Goal: Information Seeking & Learning: Learn about a topic

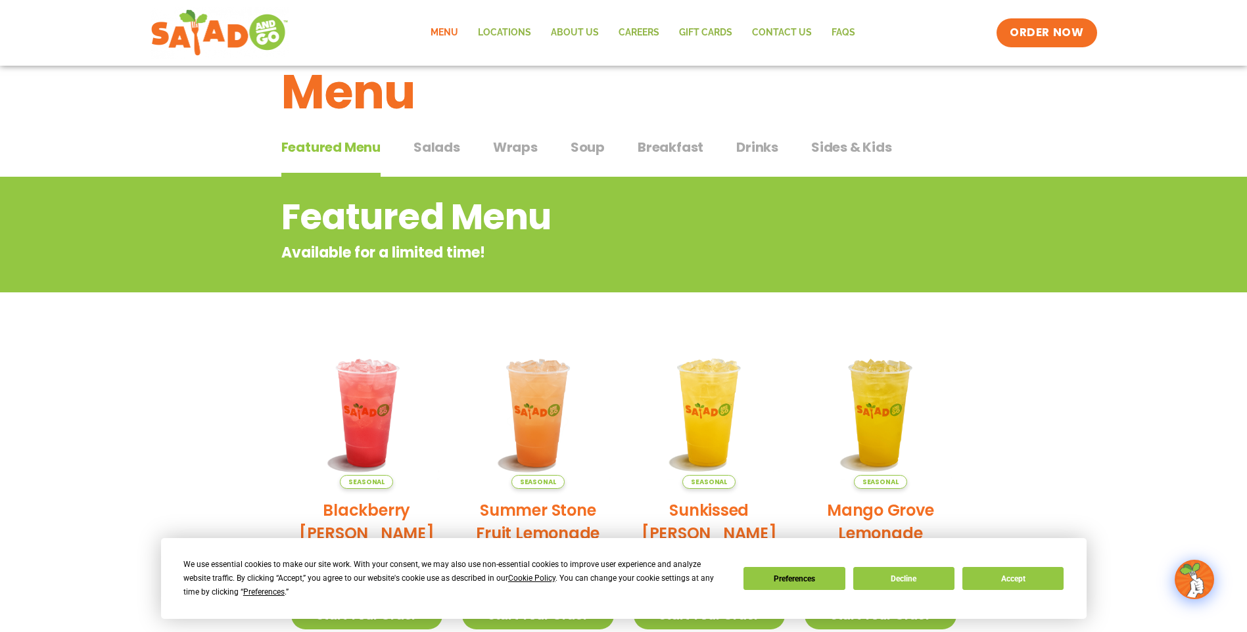
scroll to position [66, 0]
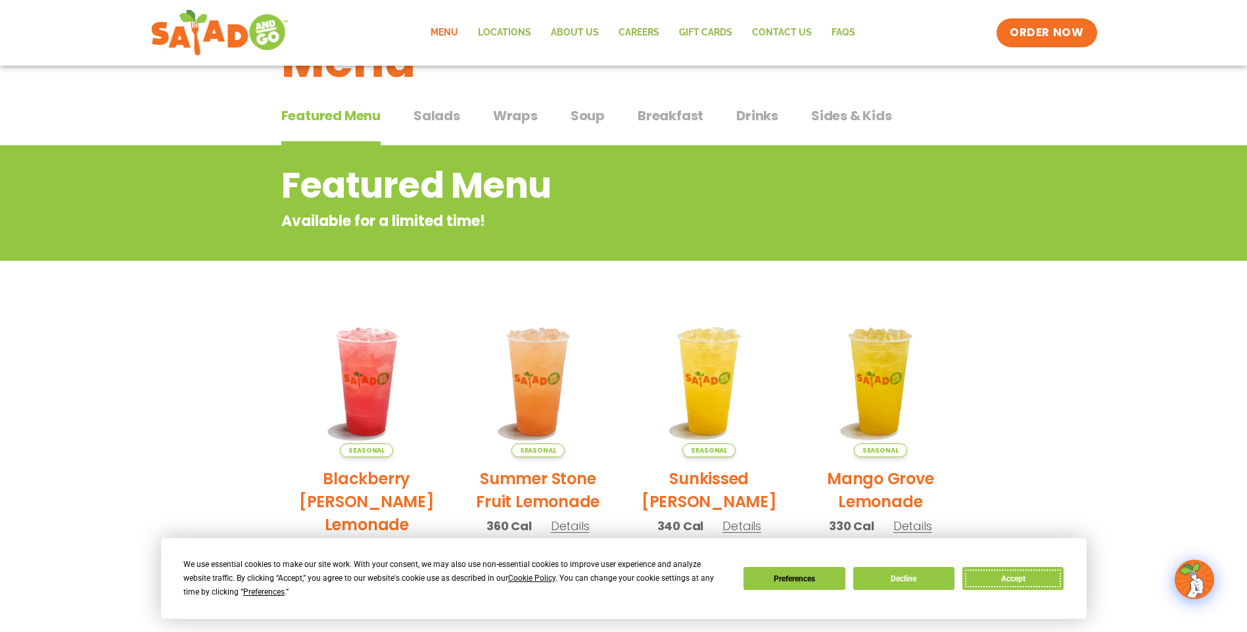
click at [1027, 582] on button "Accept" at bounding box center [1012, 578] width 101 height 23
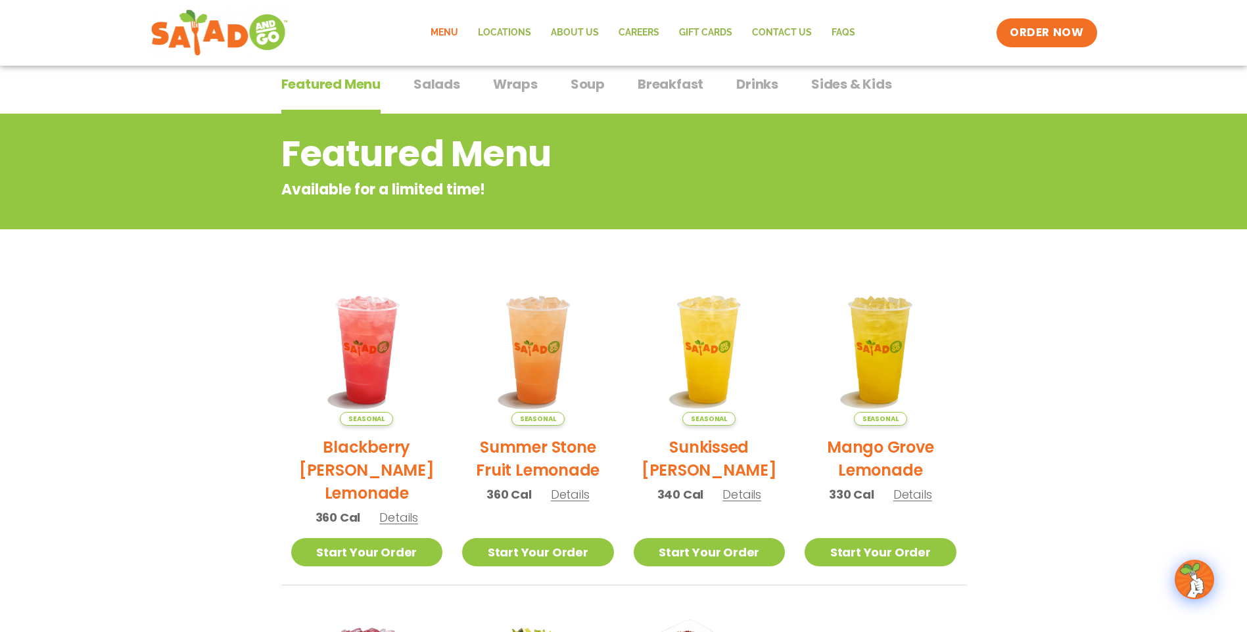
scroll to position [0, 0]
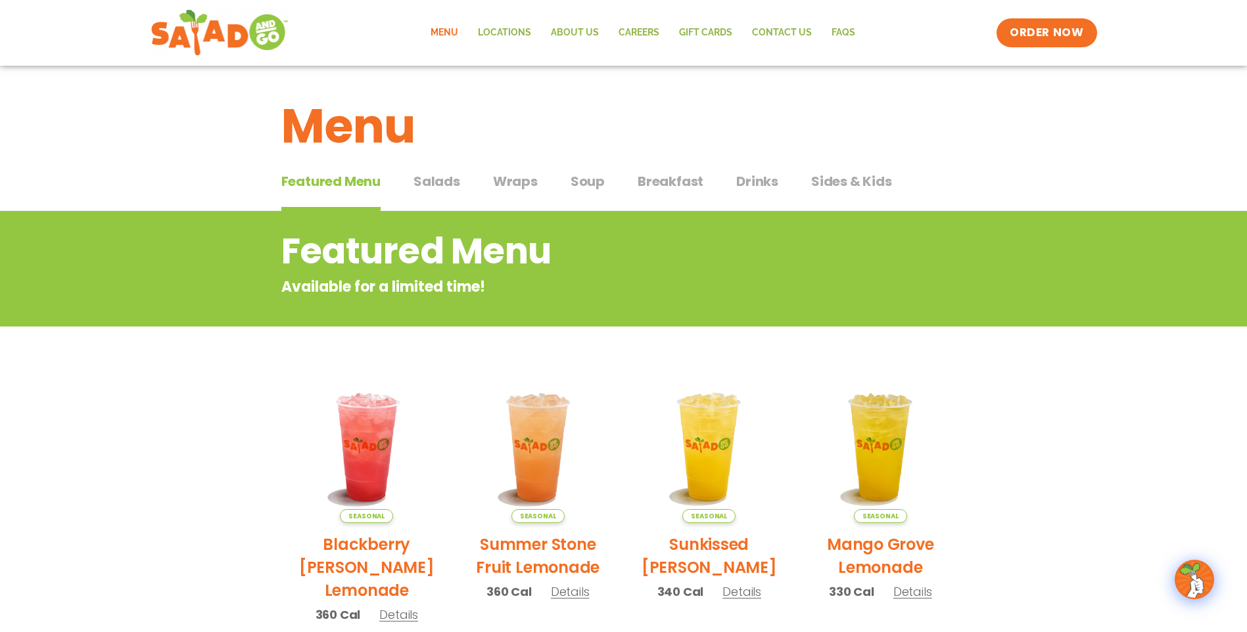
click at [678, 185] on span "Breakfast" at bounding box center [671, 182] width 66 height 20
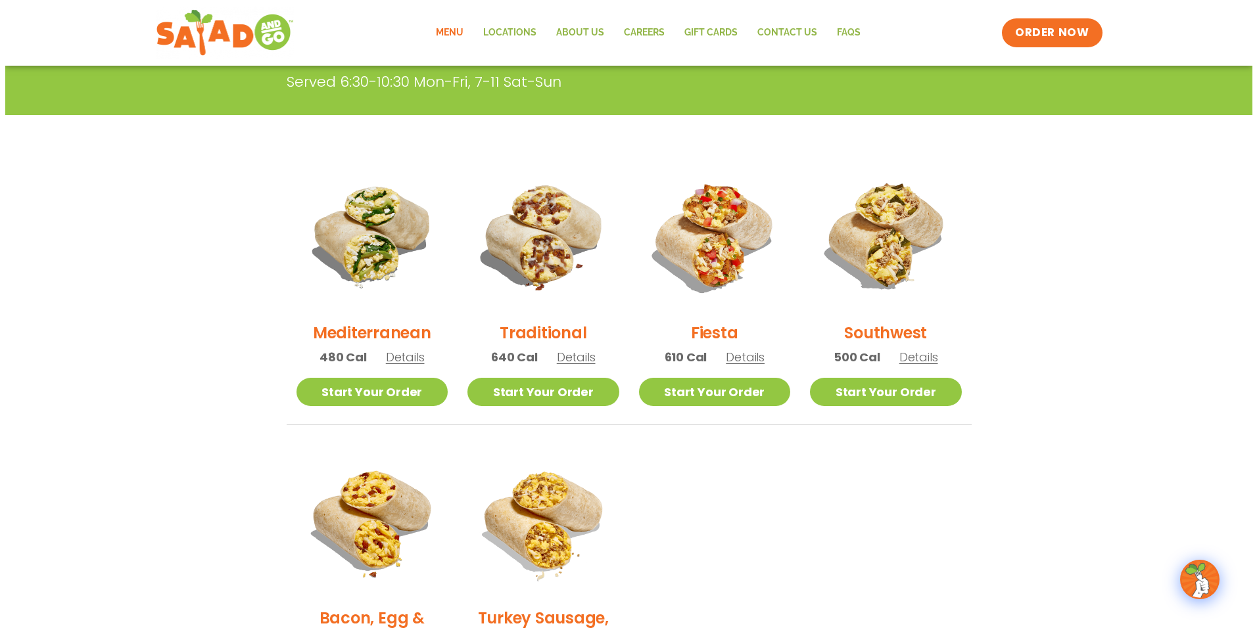
scroll to position [197, 0]
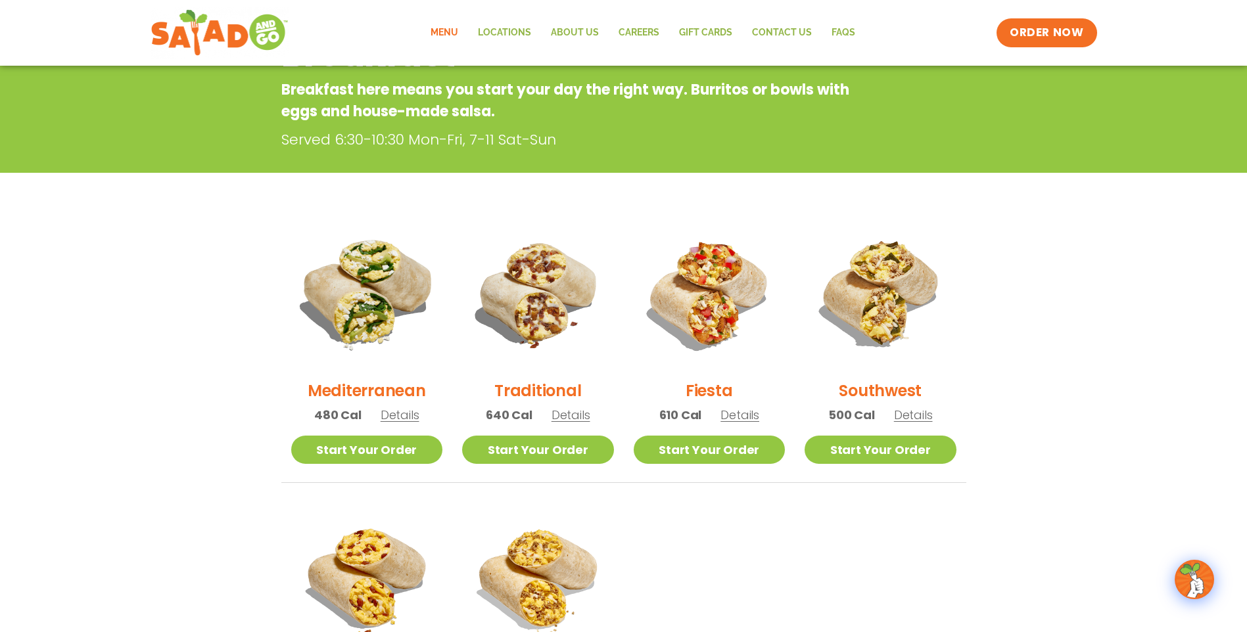
click at [372, 280] on img at bounding box center [366, 293] width 178 height 178
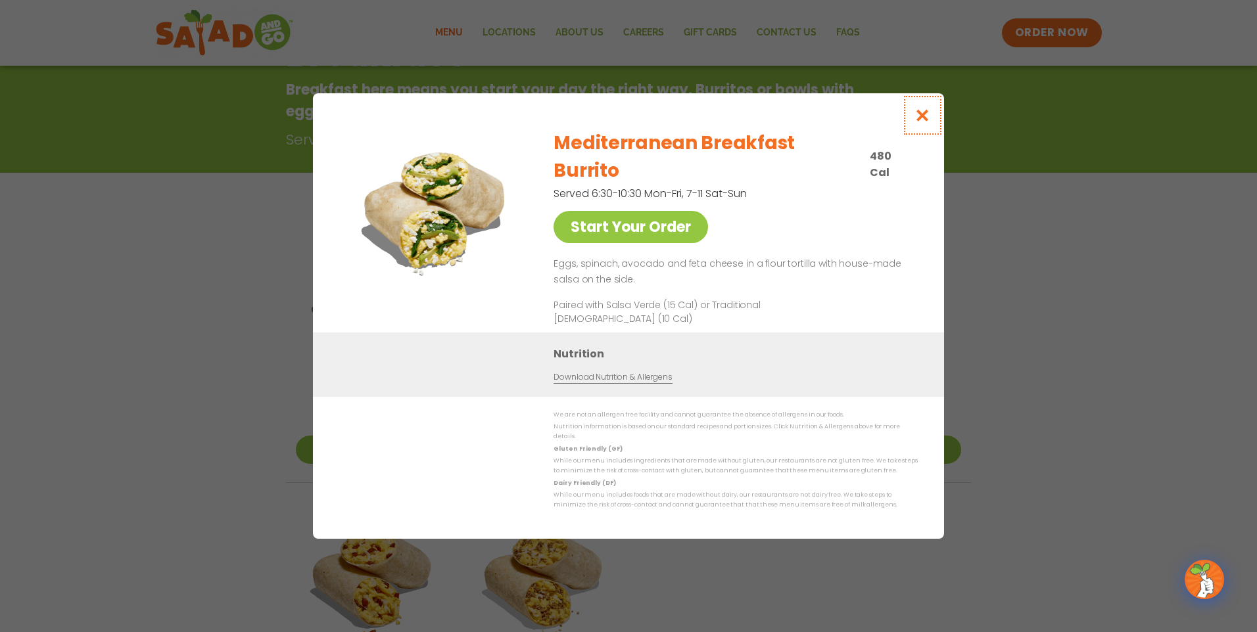
click at [928, 122] on icon "Close modal" at bounding box center [922, 115] width 16 height 14
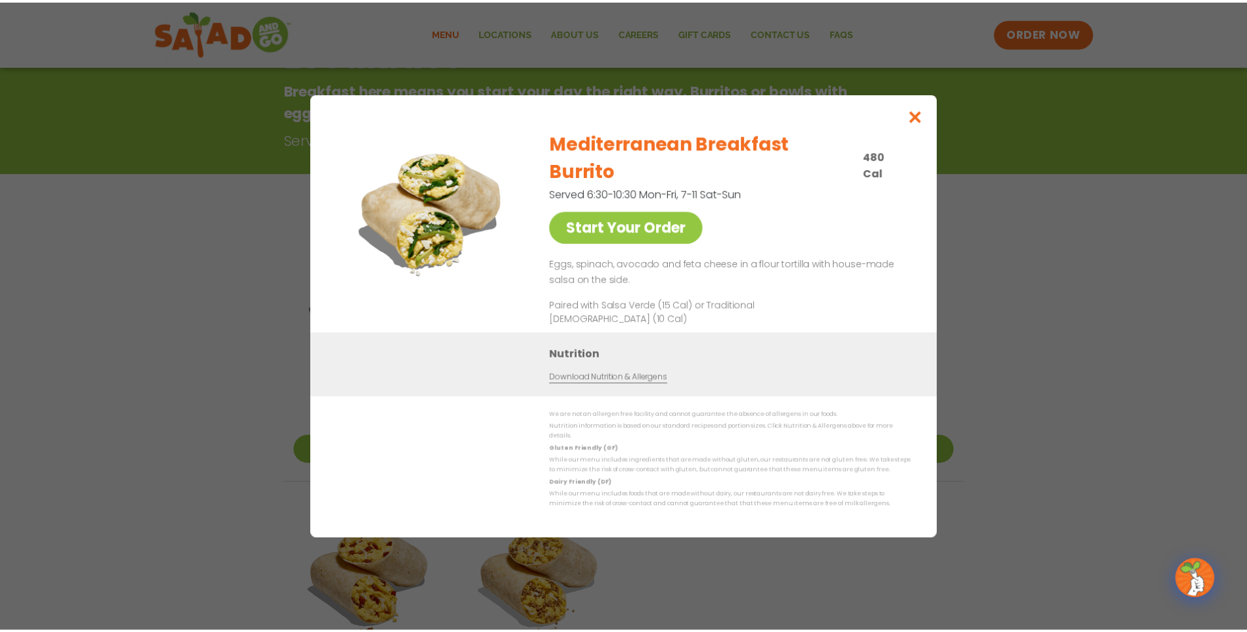
scroll to position [211, 0]
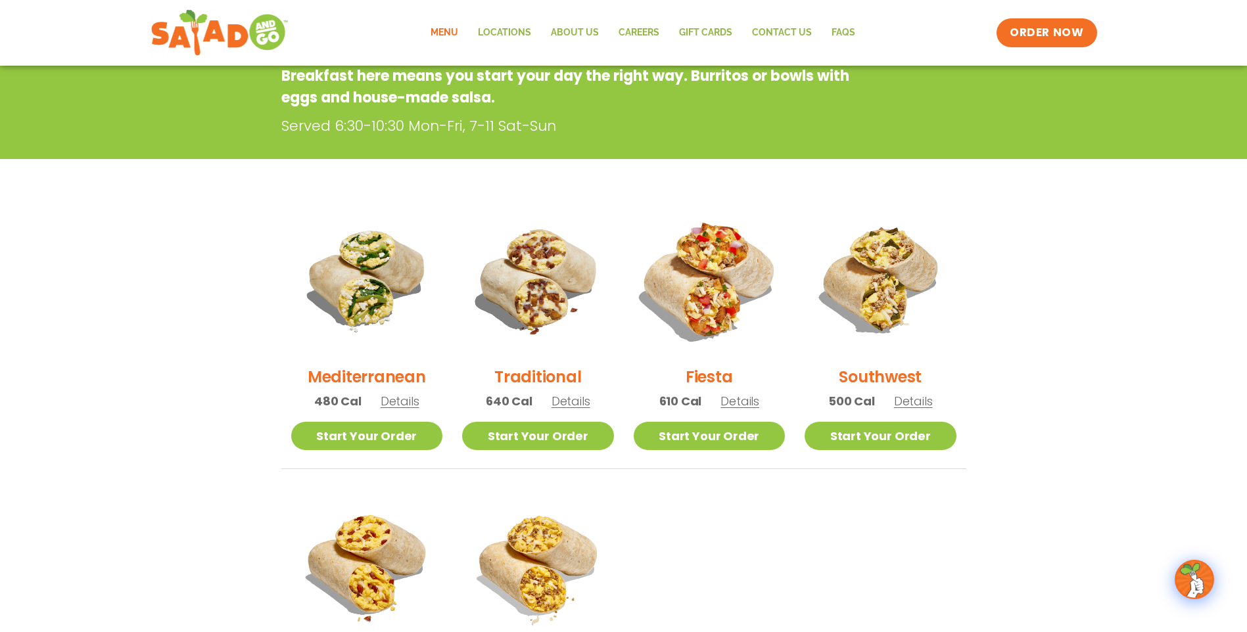
click at [748, 305] on img at bounding box center [709, 280] width 178 height 178
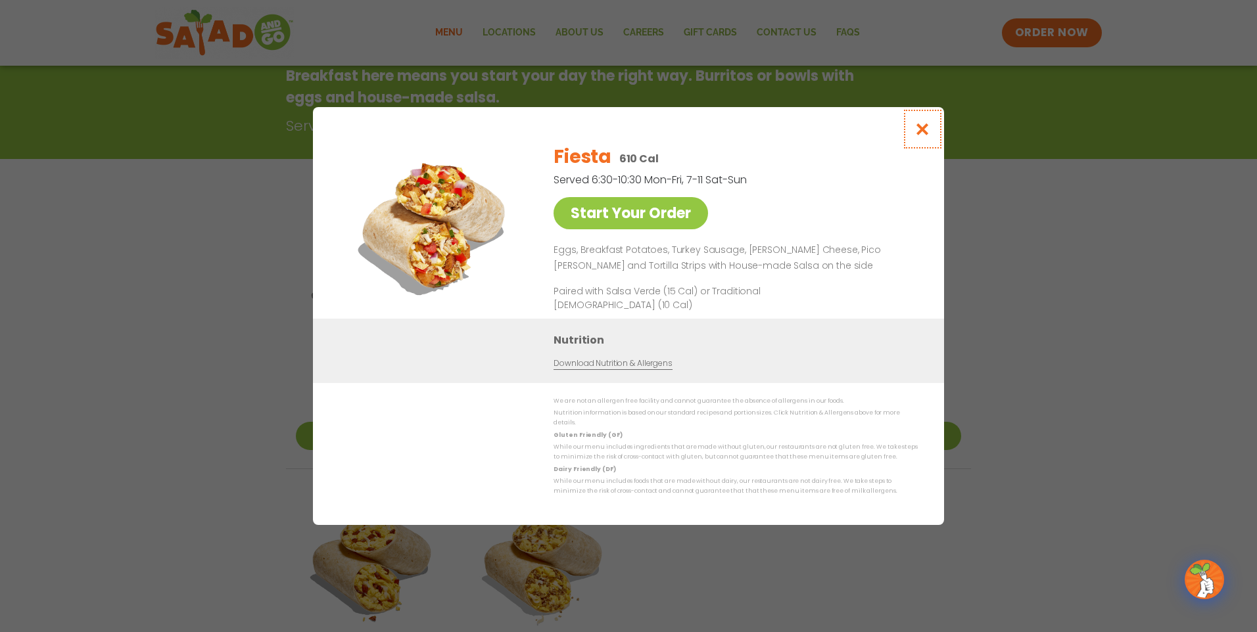
click at [925, 133] on icon "Close modal" at bounding box center [922, 129] width 16 height 14
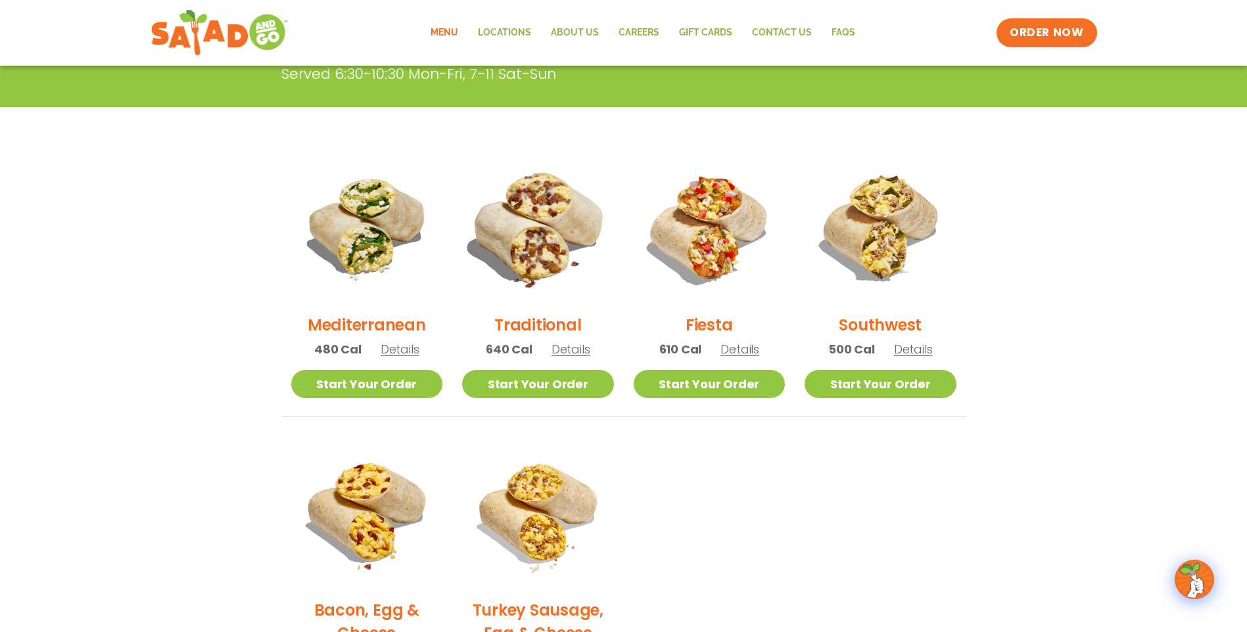
scroll to position [0, 0]
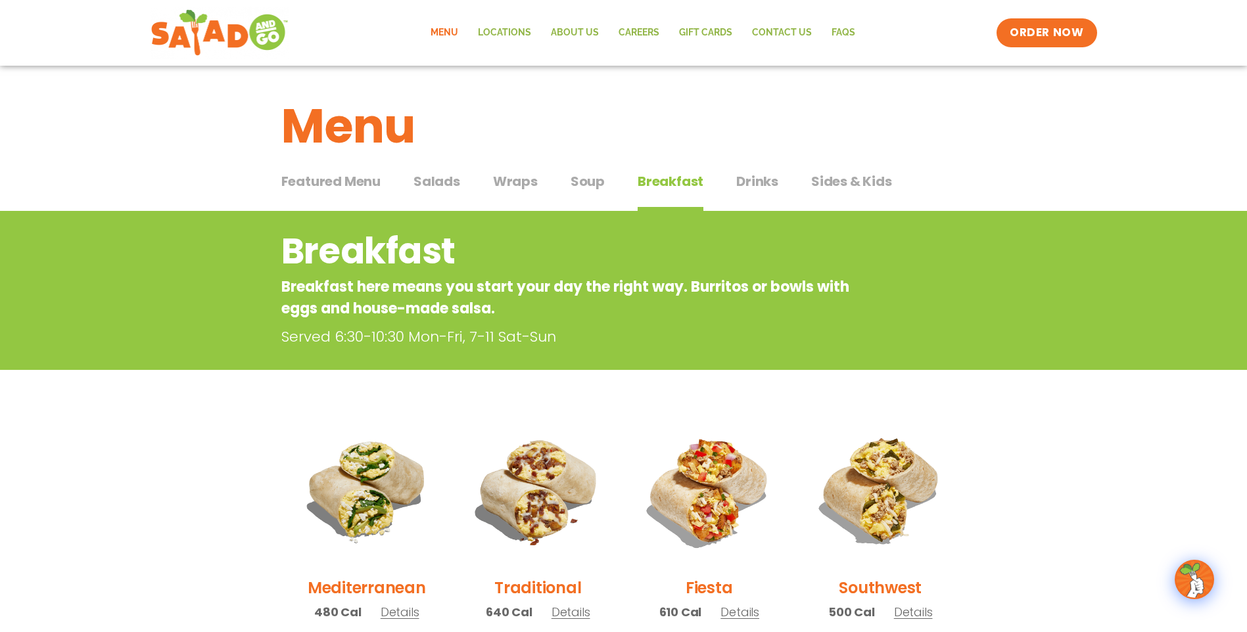
click at [740, 184] on span "Drinks" at bounding box center [757, 182] width 42 height 20
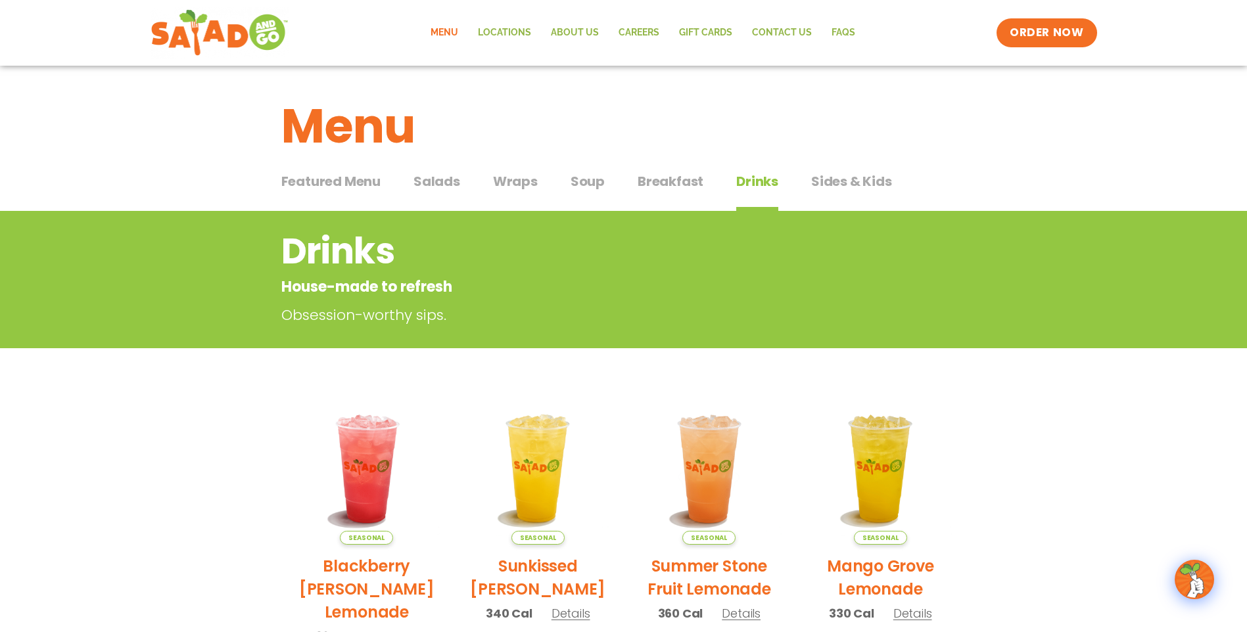
click at [825, 181] on span "Sides & Kids" at bounding box center [851, 182] width 81 height 20
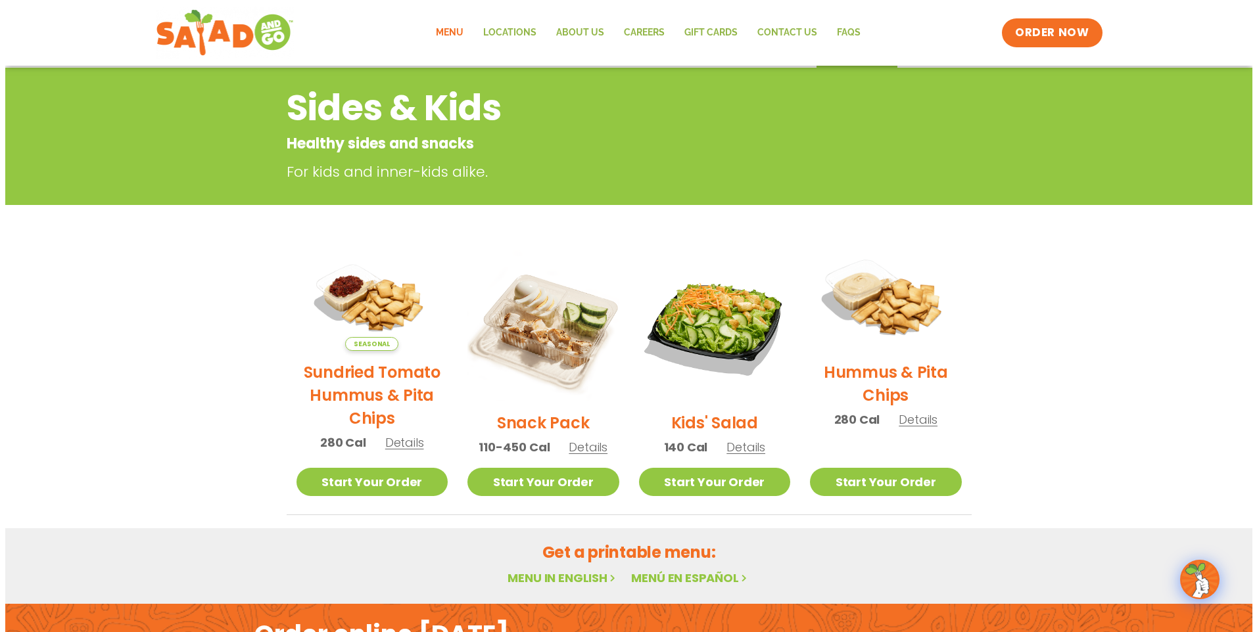
scroll to position [263, 0]
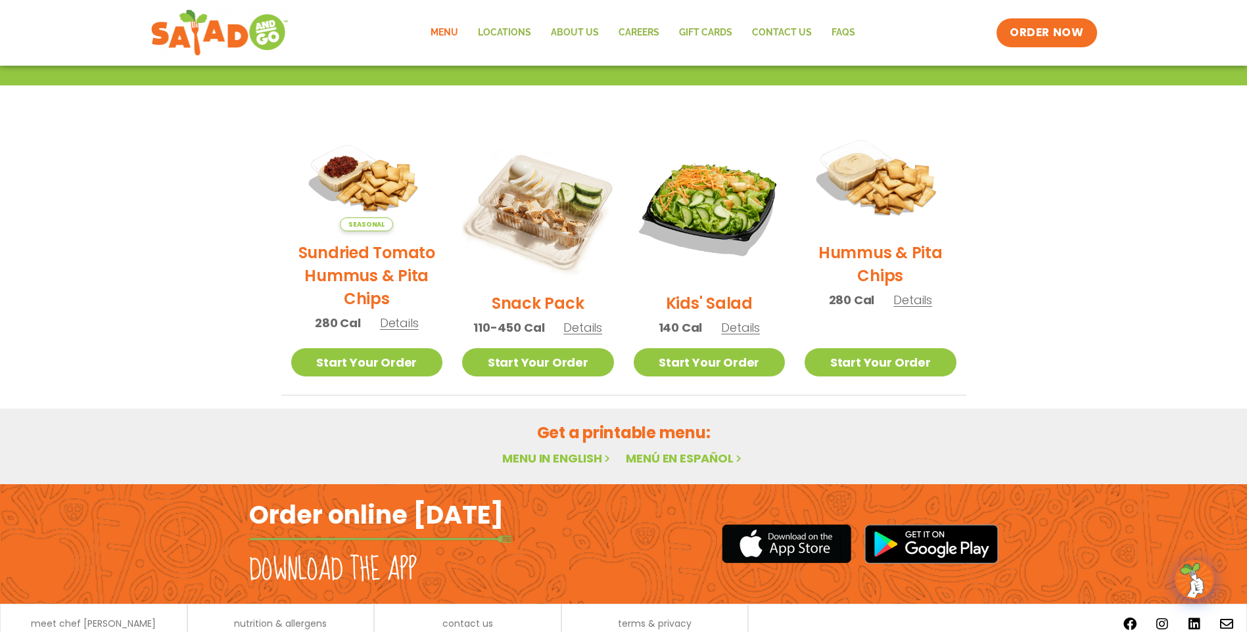
click at [880, 191] on img at bounding box center [881, 181] width 174 height 122
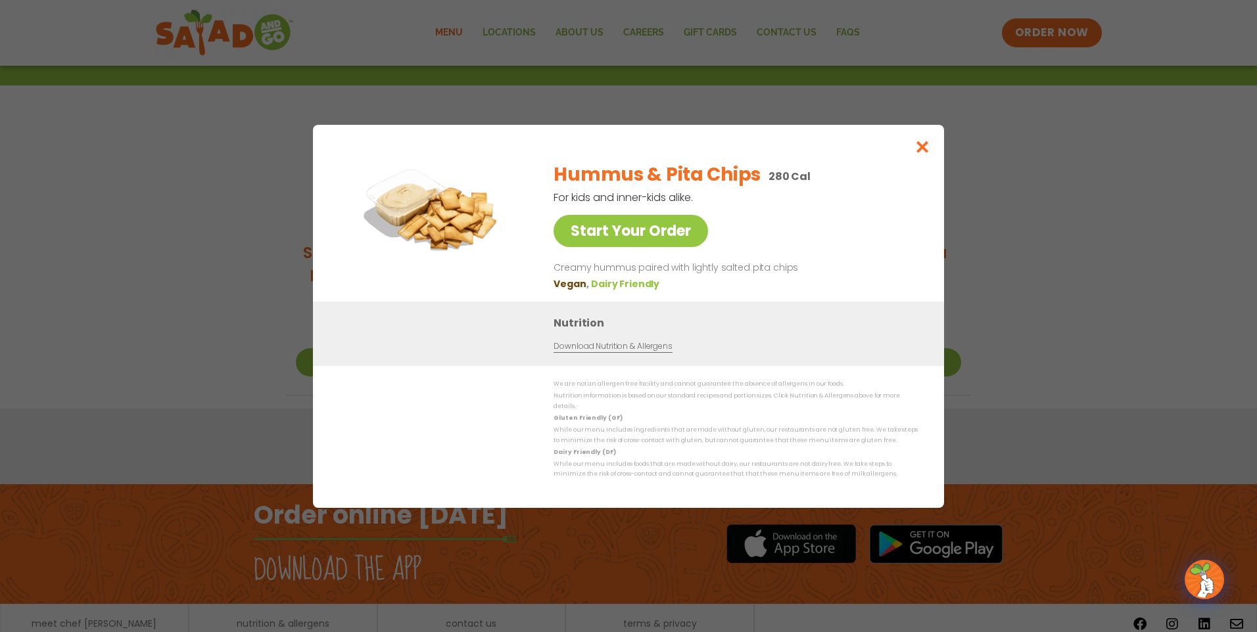
click at [1231, 362] on div "Start Your Order Hummus & Pita Chips 280 Cal For kids and inner-kids alike. Sta…" at bounding box center [628, 316] width 1257 height 632
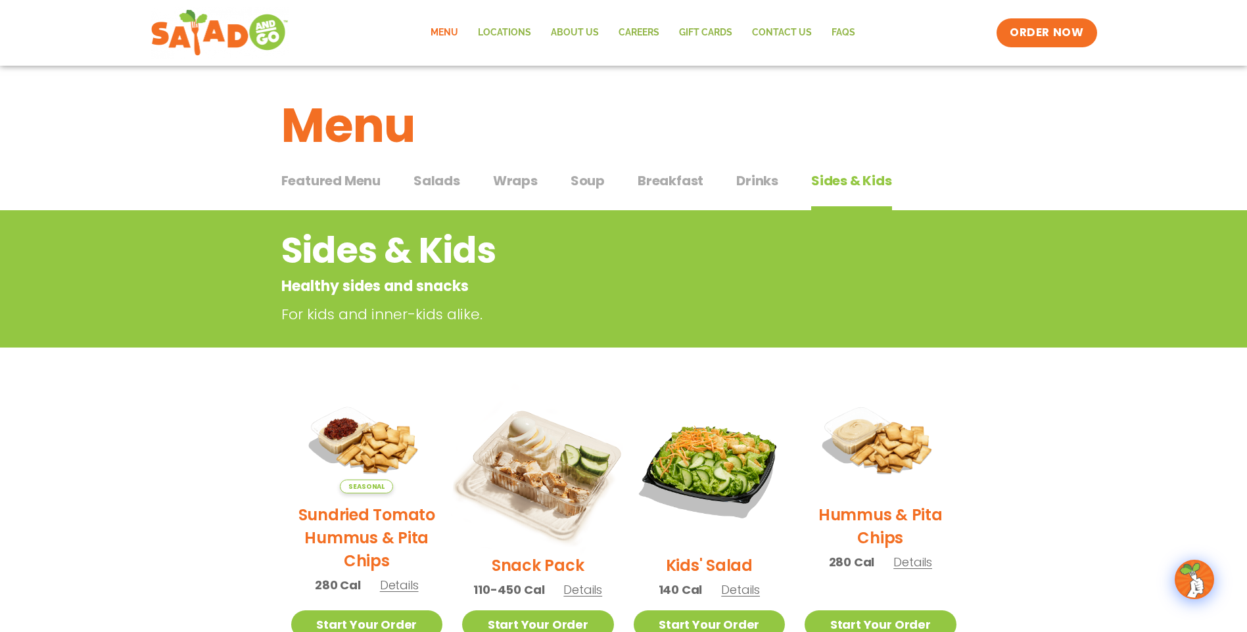
scroll to position [0, 0]
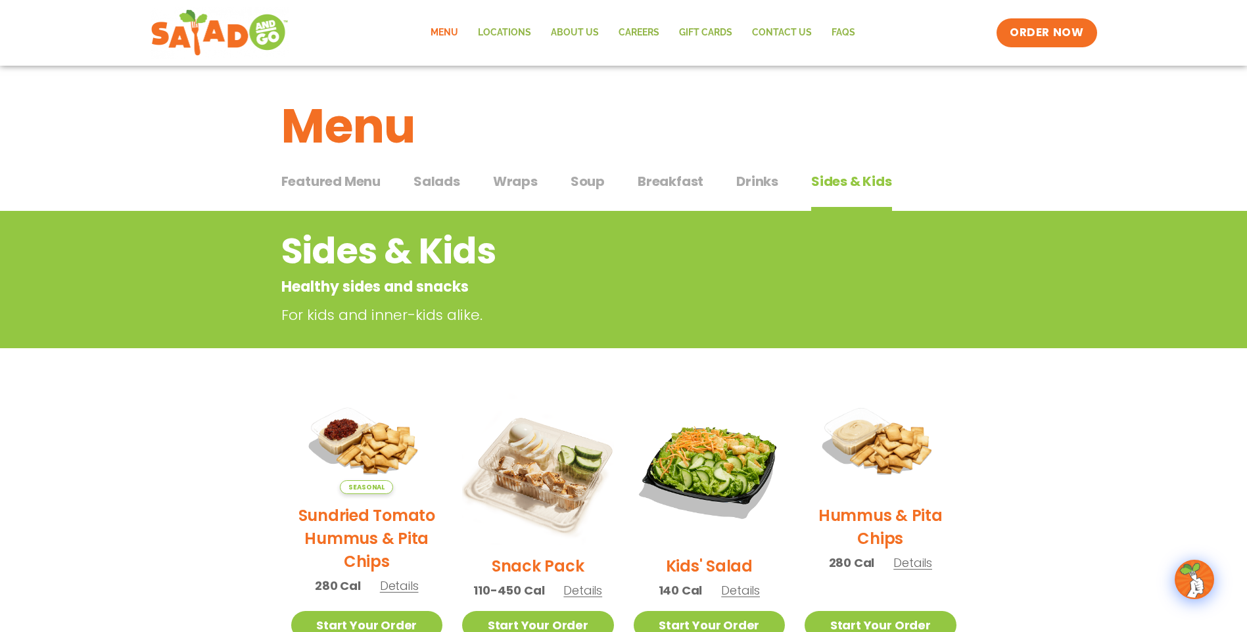
click at [526, 192] on button "Wraps Wraps" at bounding box center [515, 192] width 45 height 40
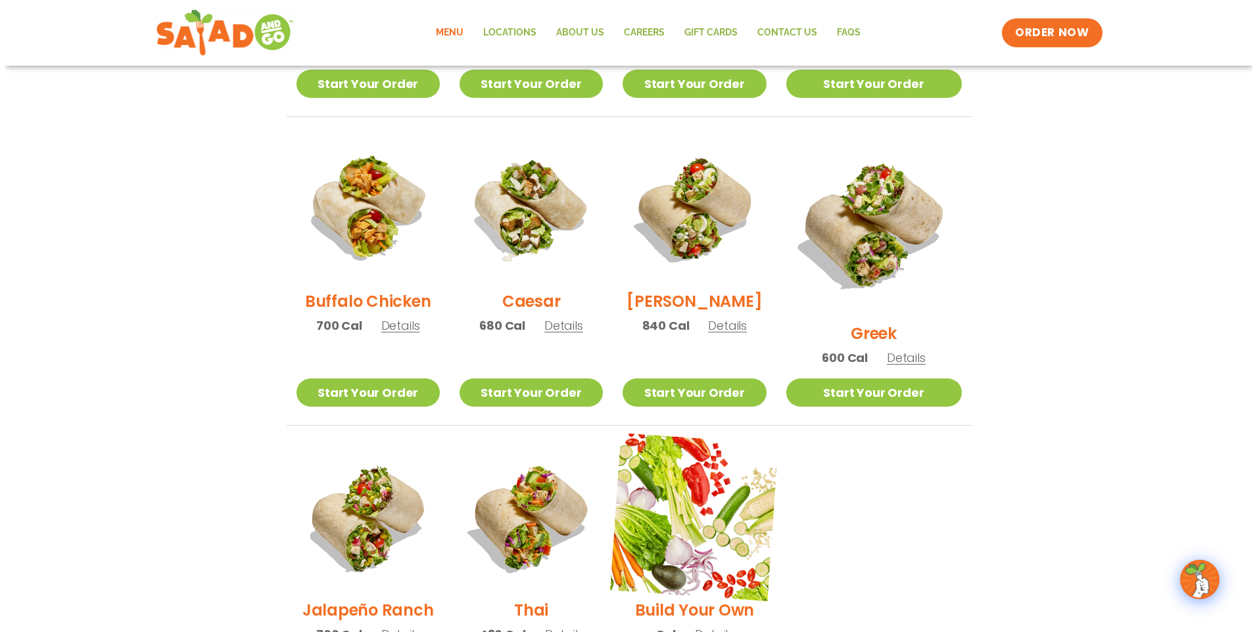
scroll to position [657, 0]
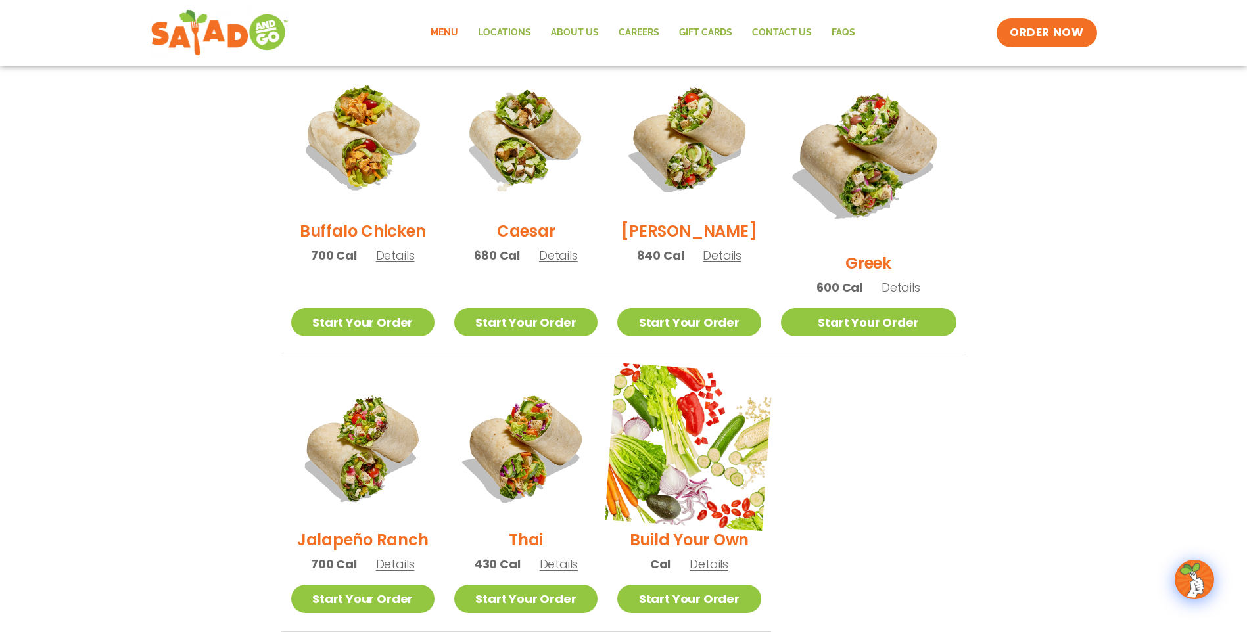
click at [746, 479] on img at bounding box center [689, 447] width 168 height 168
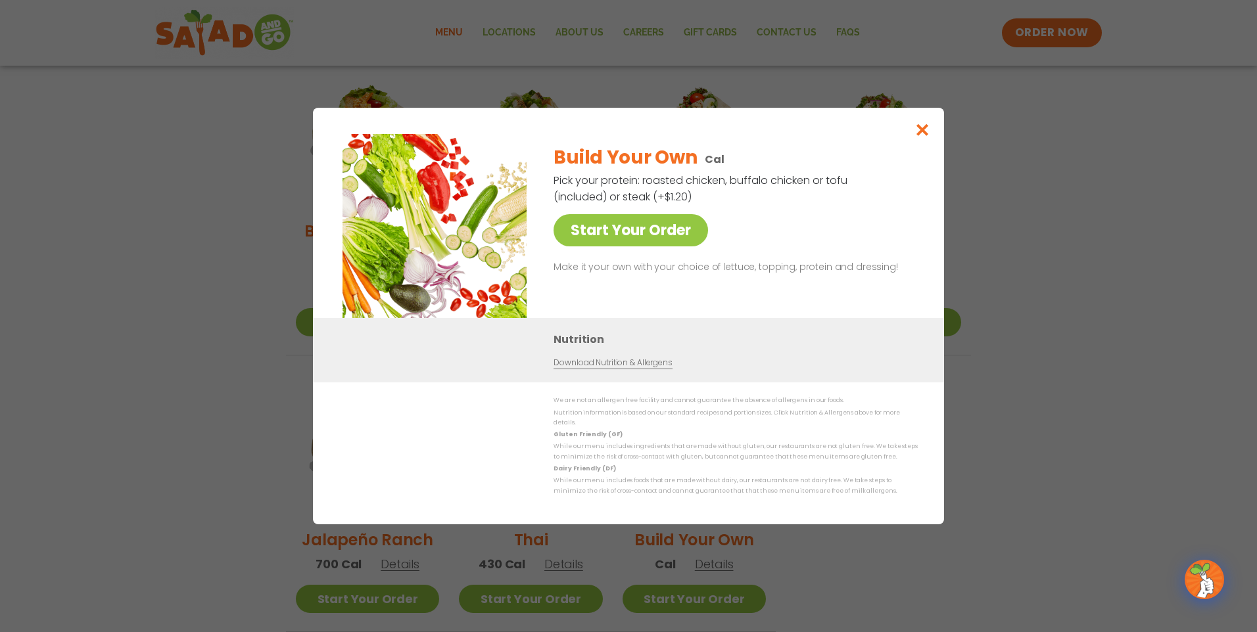
click at [1032, 281] on div "Start Your Order Build Your Own Cal Pick your protein: roasted chicken, buffalo…" at bounding box center [628, 316] width 1257 height 632
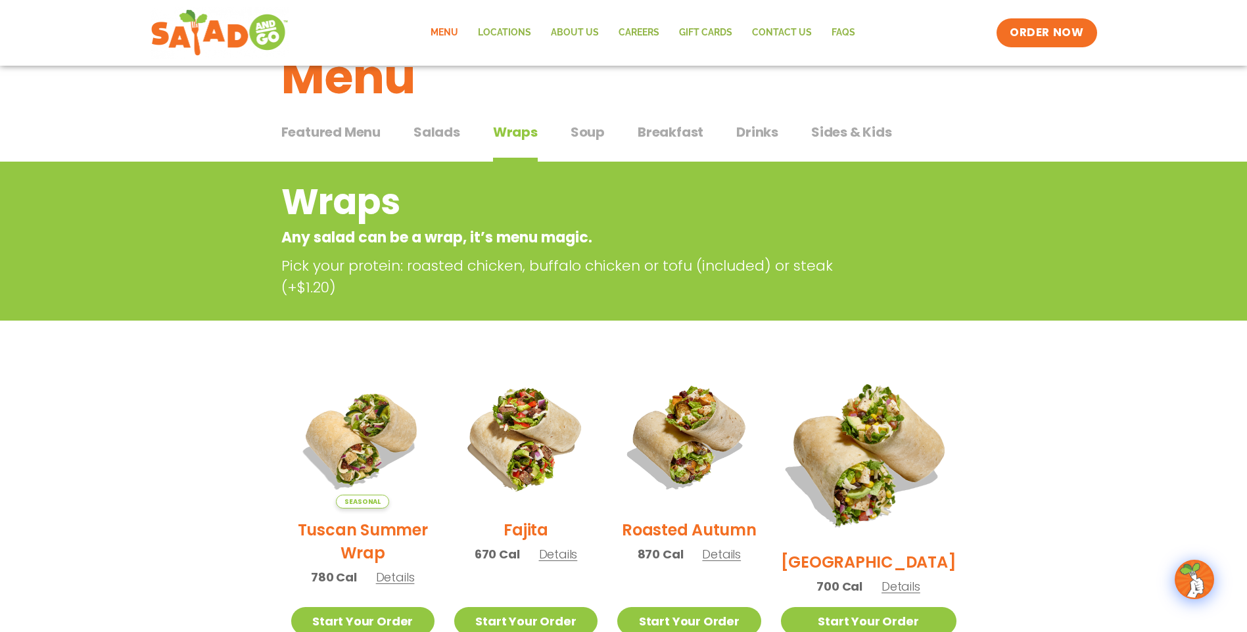
scroll to position [0, 0]
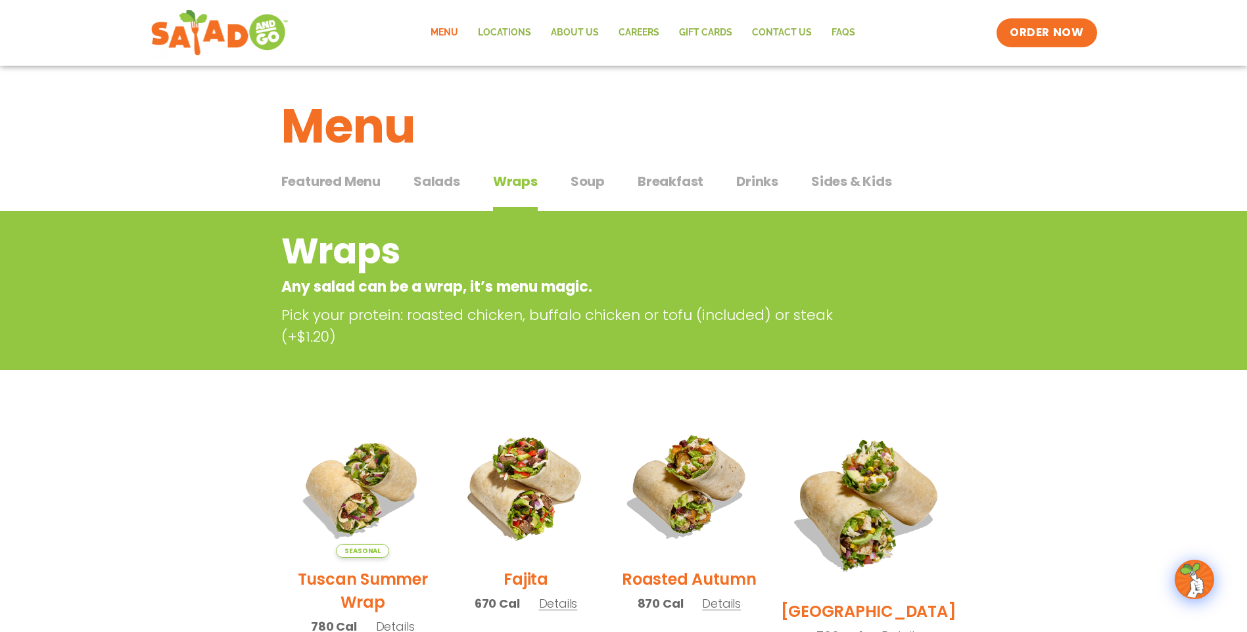
click at [409, 177] on div "Featured Menu Featured Menu Salads Salads Wraps Wraps Soup Soup Breakfast Break…" at bounding box center [623, 189] width 685 height 45
click at [412, 179] on div "Featured Menu Featured Menu Salads Salads Wraps Wraps Soup Soup Breakfast Break…" at bounding box center [623, 189] width 685 height 45
click at [431, 183] on span "Salads" at bounding box center [437, 182] width 47 height 20
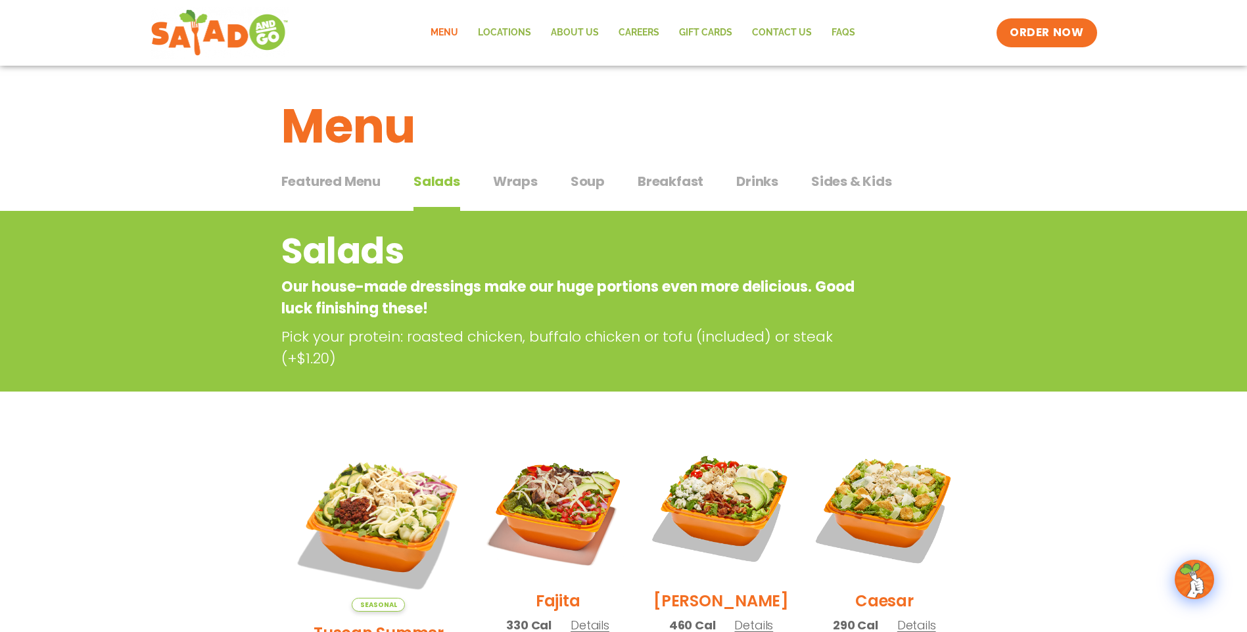
click at [736, 177] on span "Drinks" at bounding box center [757, 182] width 42 height 20
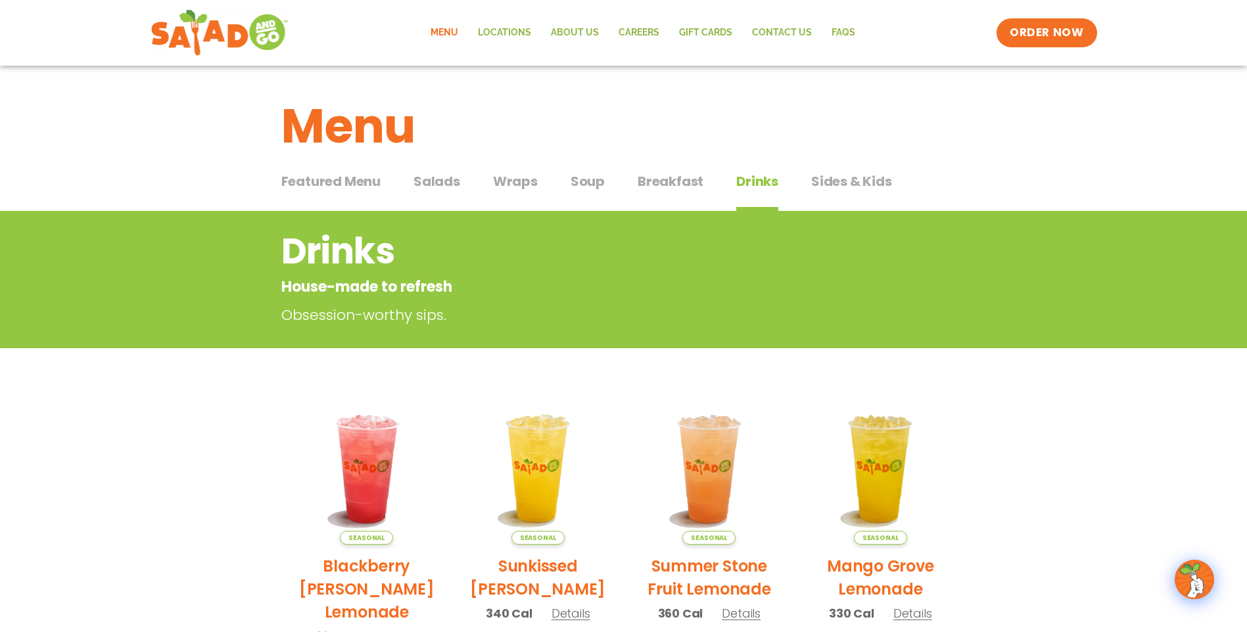
click at [872, 185] on span "Sides & Kids" at bounding box center [851, 182] width 81 height 20
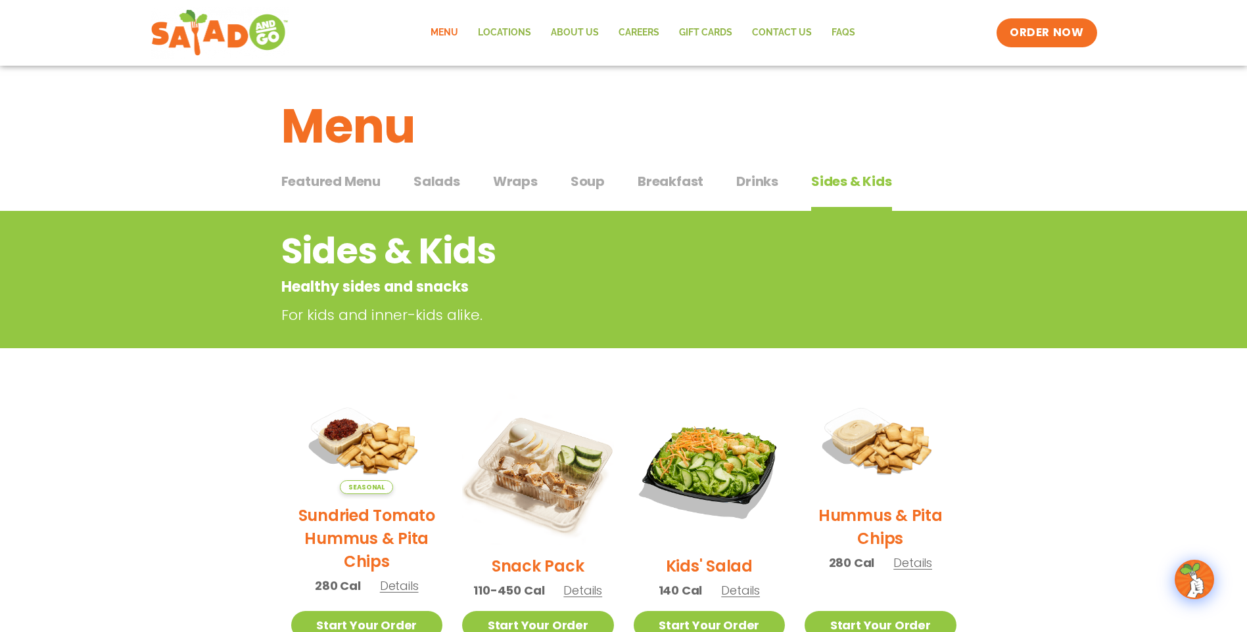
click at [373, 188] on span "Featured Menu" at bounding box center [330, 182] width 99 height 20
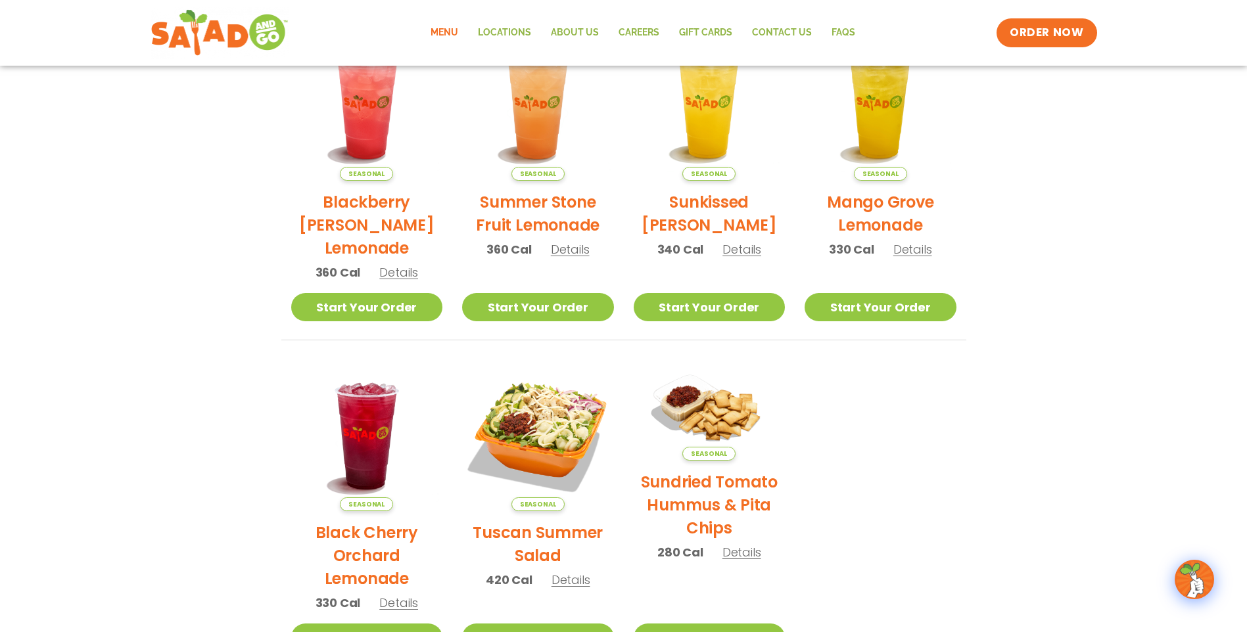
scroll to position [80, 0]
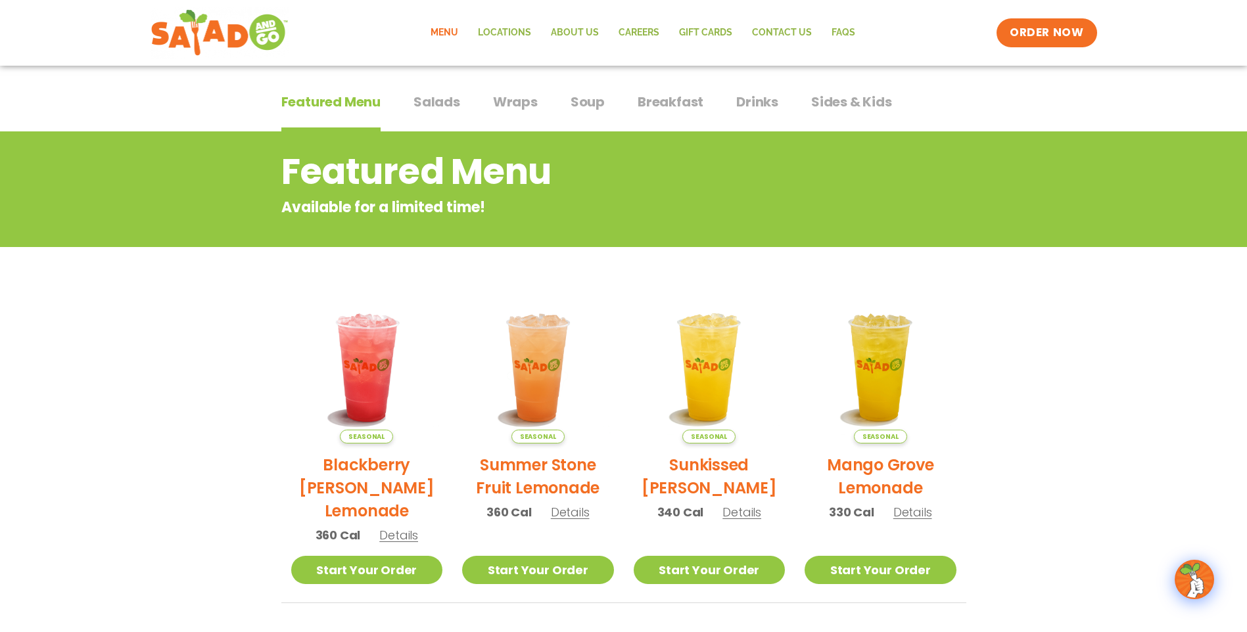
click at [674, 110] on span "Breakfast" at bounding box center [671, 102] width 66 height 20
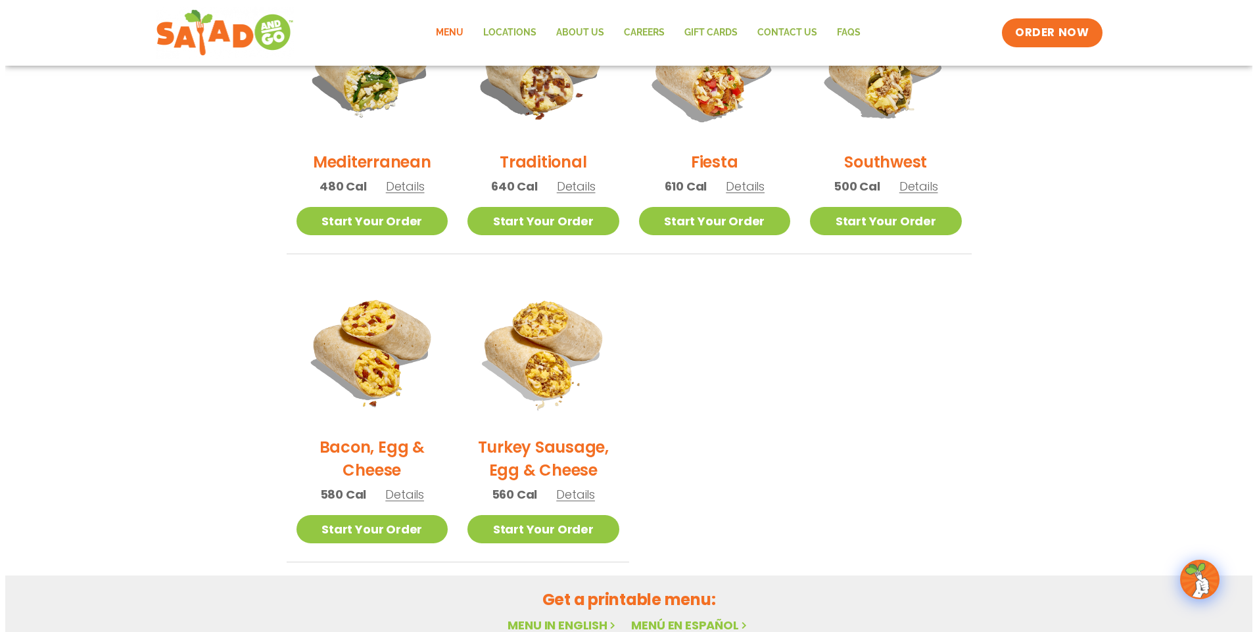
scroll to position [394, 0]
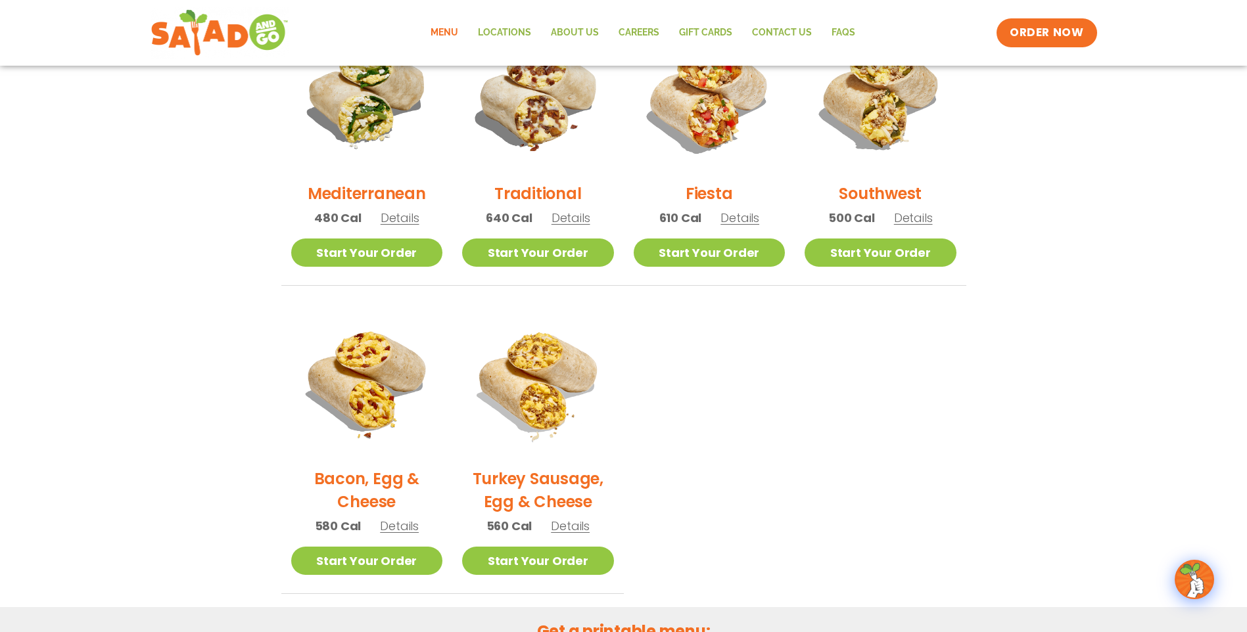
click at [701, 147] on img at bounding box center [710, 96] width 152 height 152
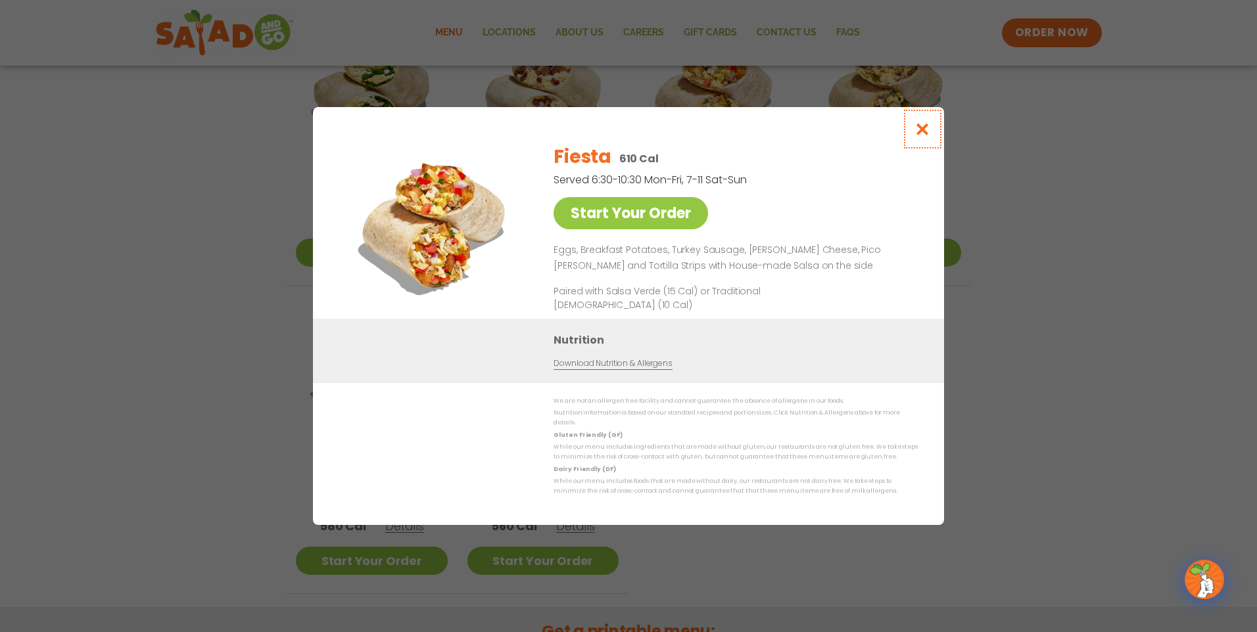
click at [939, 142] on button "Close modal" at bounding box center [922, 129] width 43 height 44
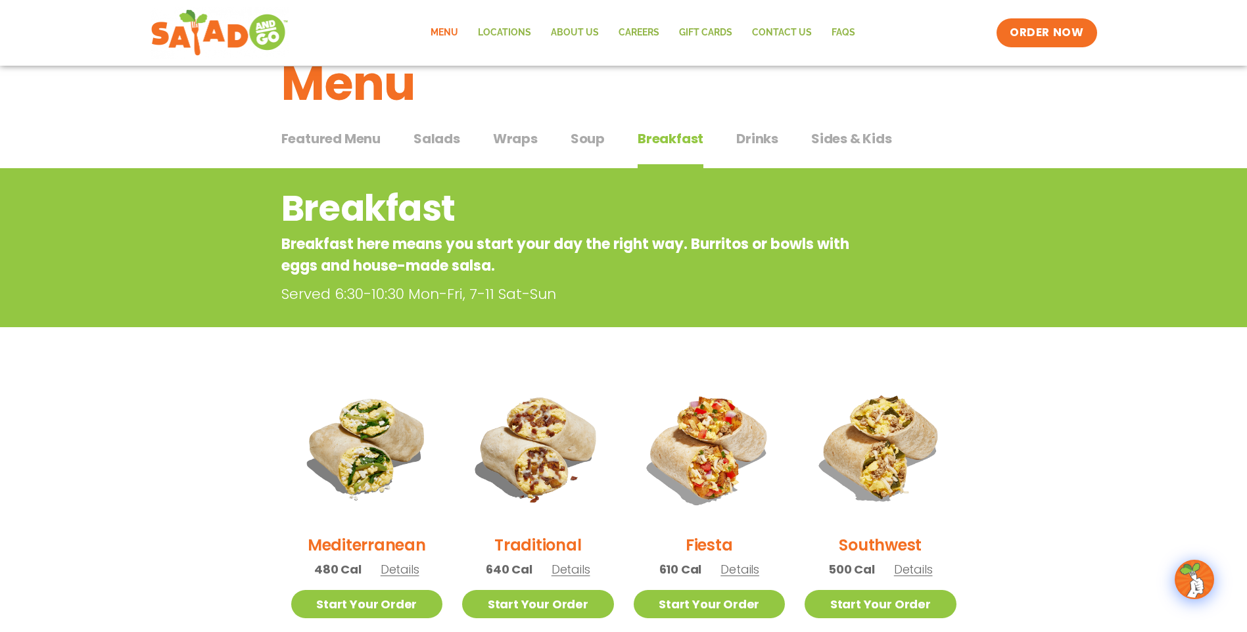
scroll to position [0, 0]
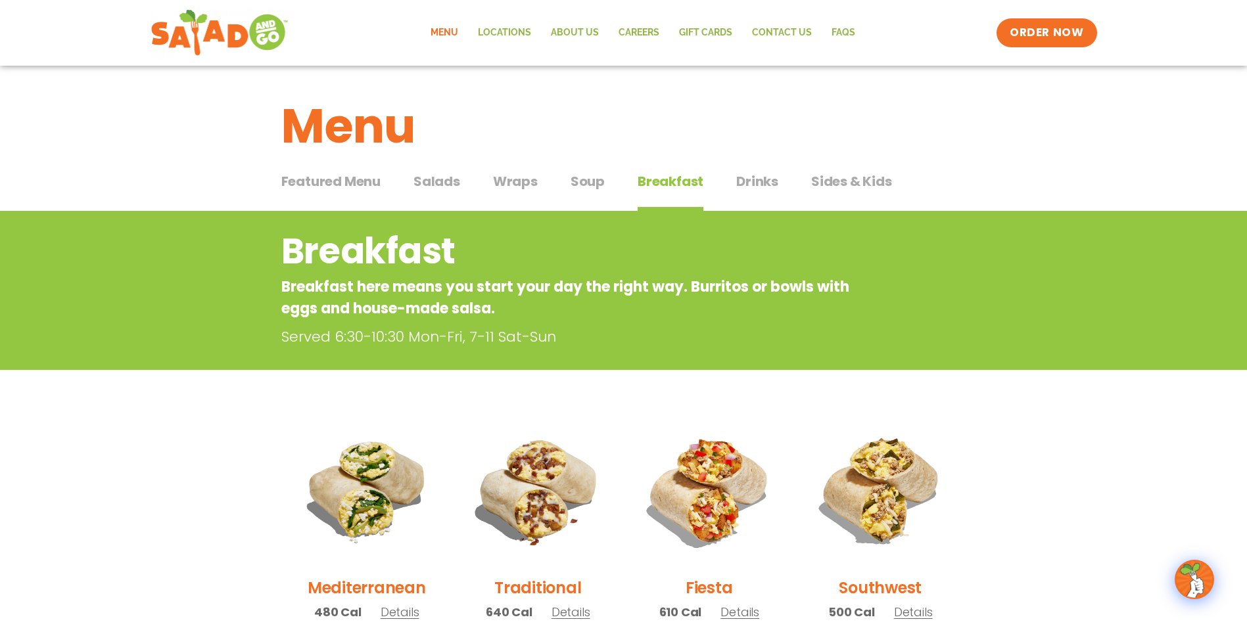
click at [321, 181] on span "Featured Menu" at bounding box center [330, 182] width 99 height 20
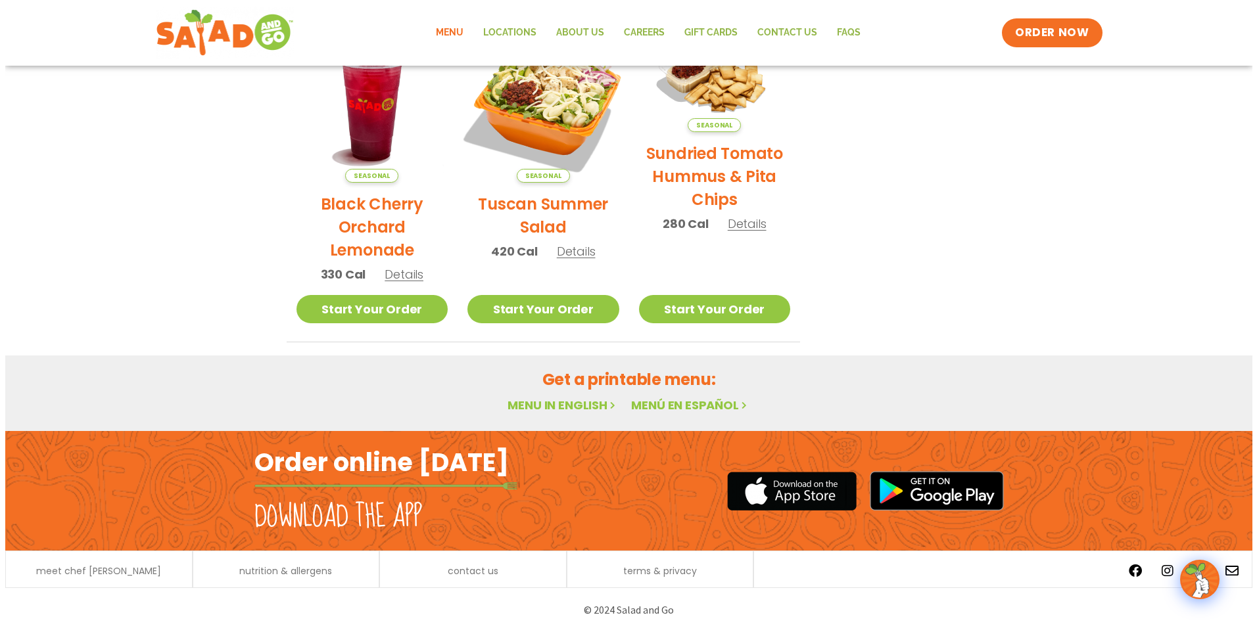
scroll to position [540, 0]
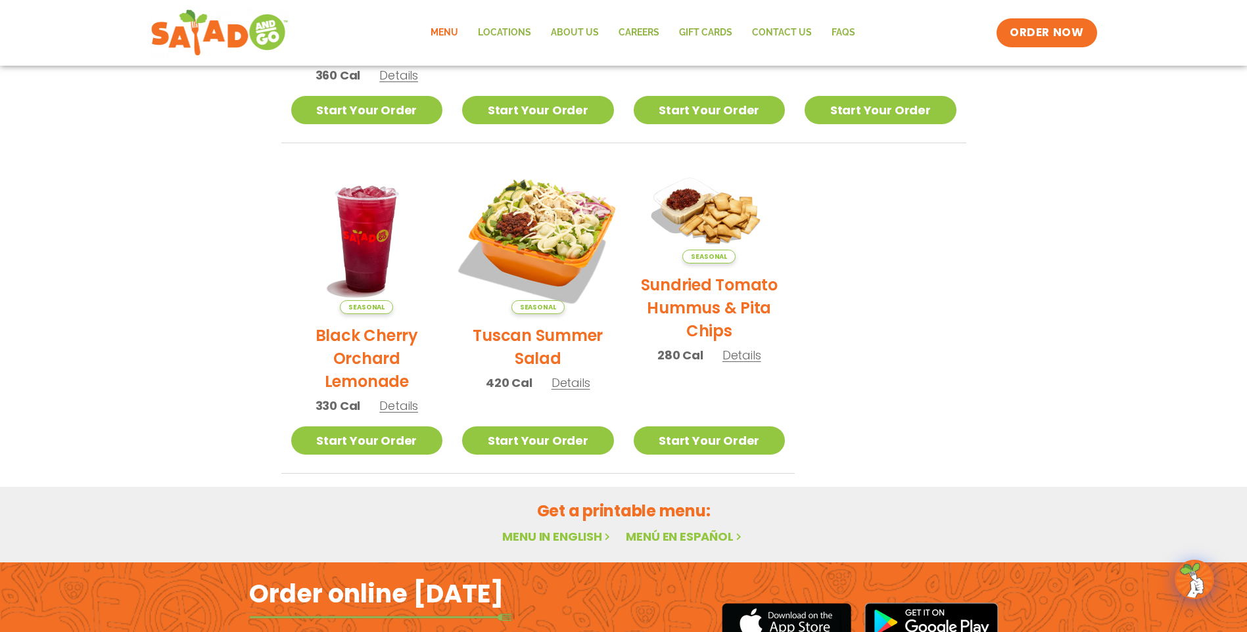
click at [529, 254] on img at bounding box center [538, 238] width 178 height 178
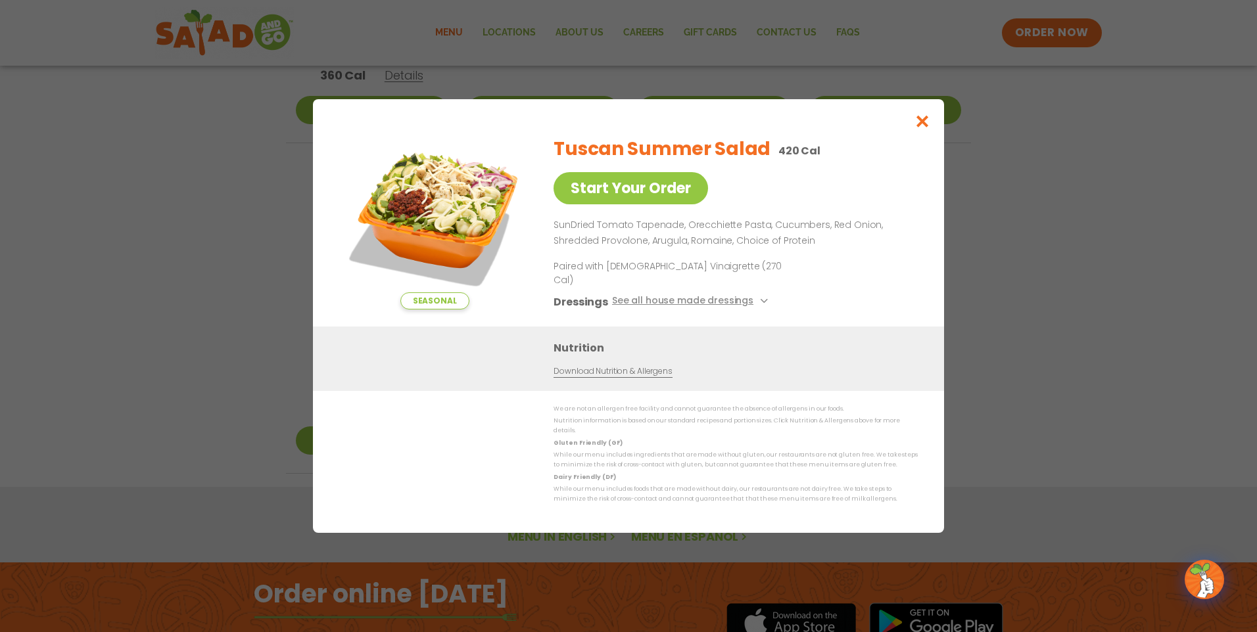
click at [1017, 300] on div "Seasonal Start Your Order Tuscan Summer Salad 420 Cal Start Your Order SunDried…" at bounding box center [628, 316] width 1257 height 632
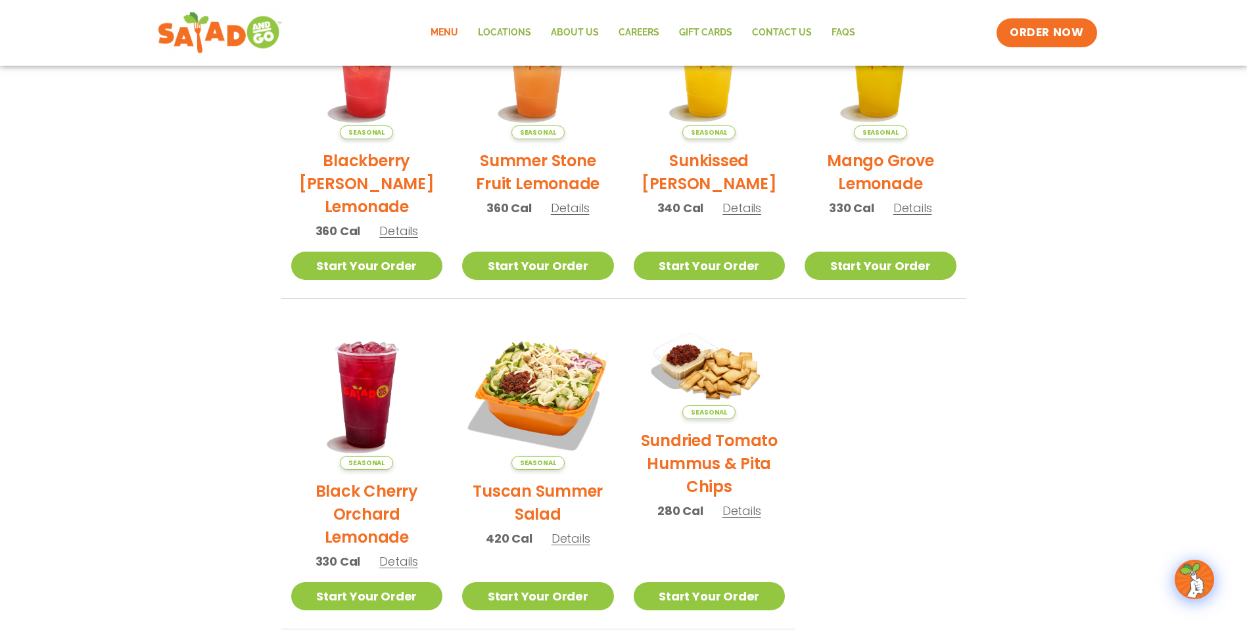
scroll to position [381, 0]
